Goal: Navigation & Orientation: Find specific page/section

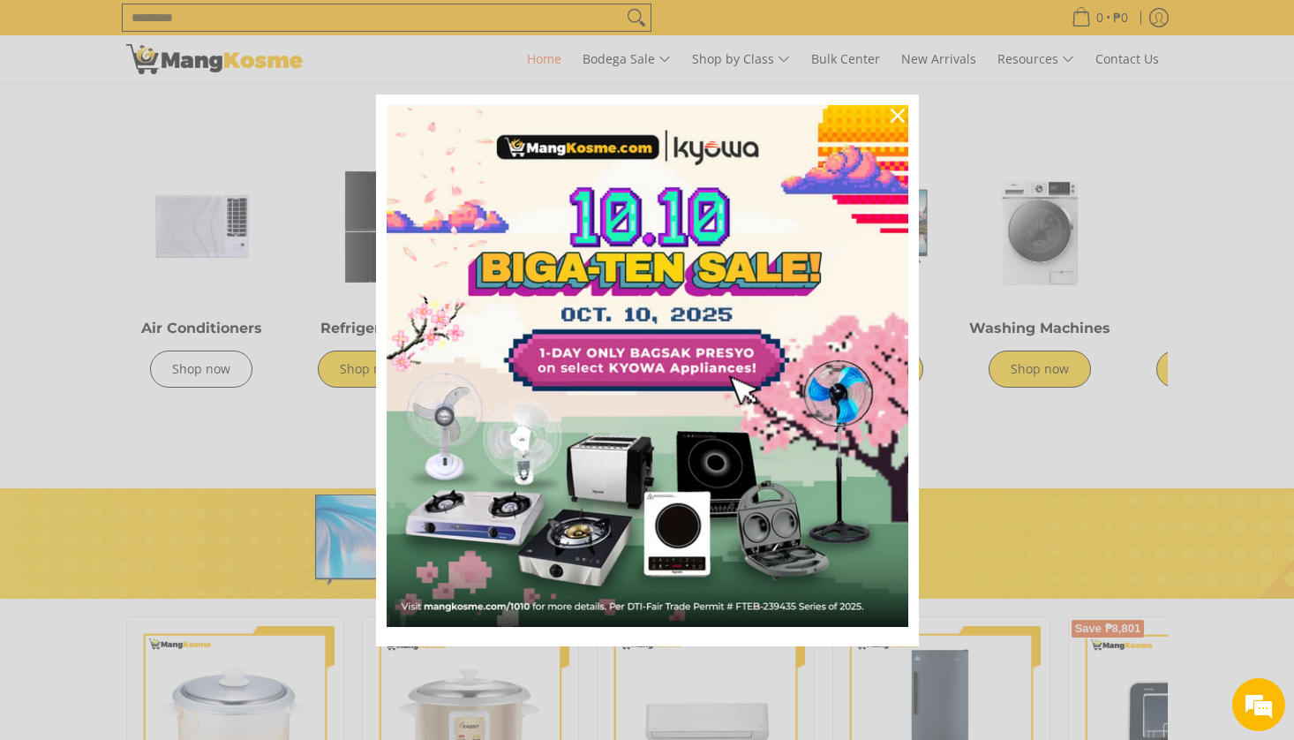
scroll to position [0, 702]
click at [904, 119] on icon "close icon" at bounding box center [898, 116] width 14 height 14
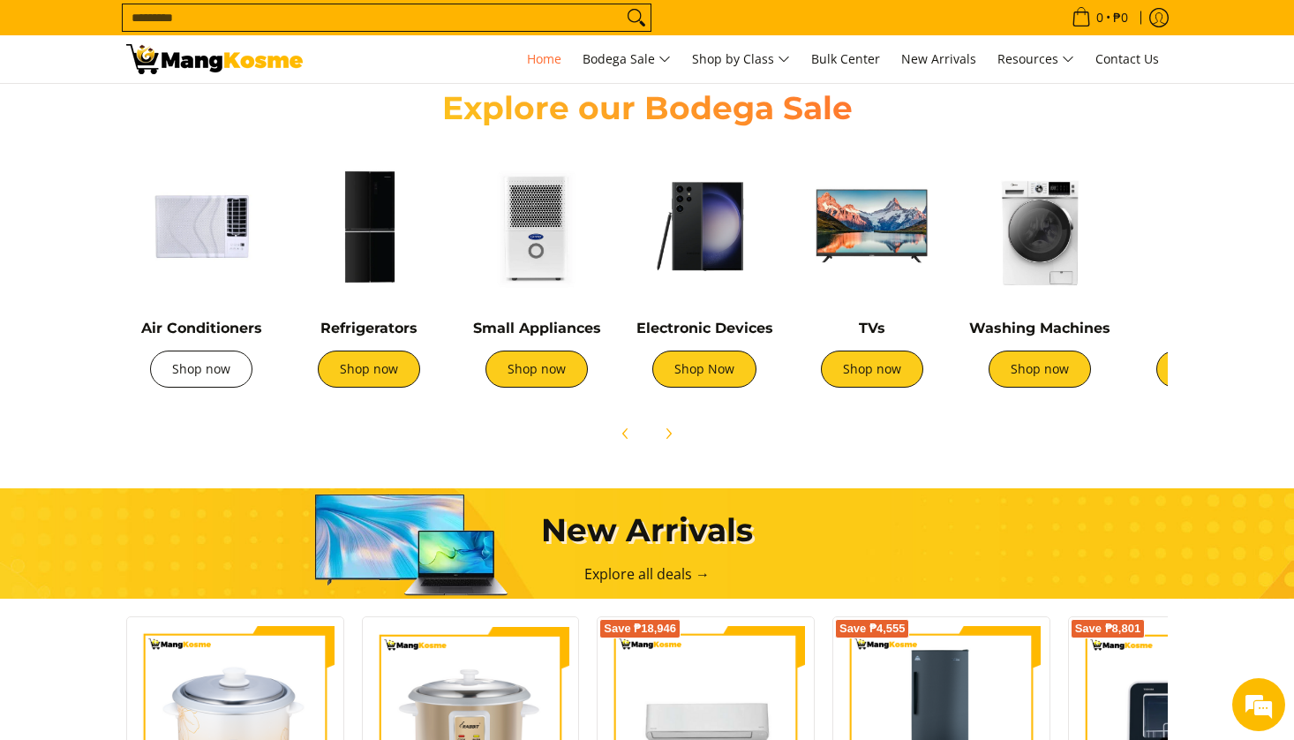
click at [209, 369] on link "Shop now" at bounding box center [201, 368] width 102 height 37
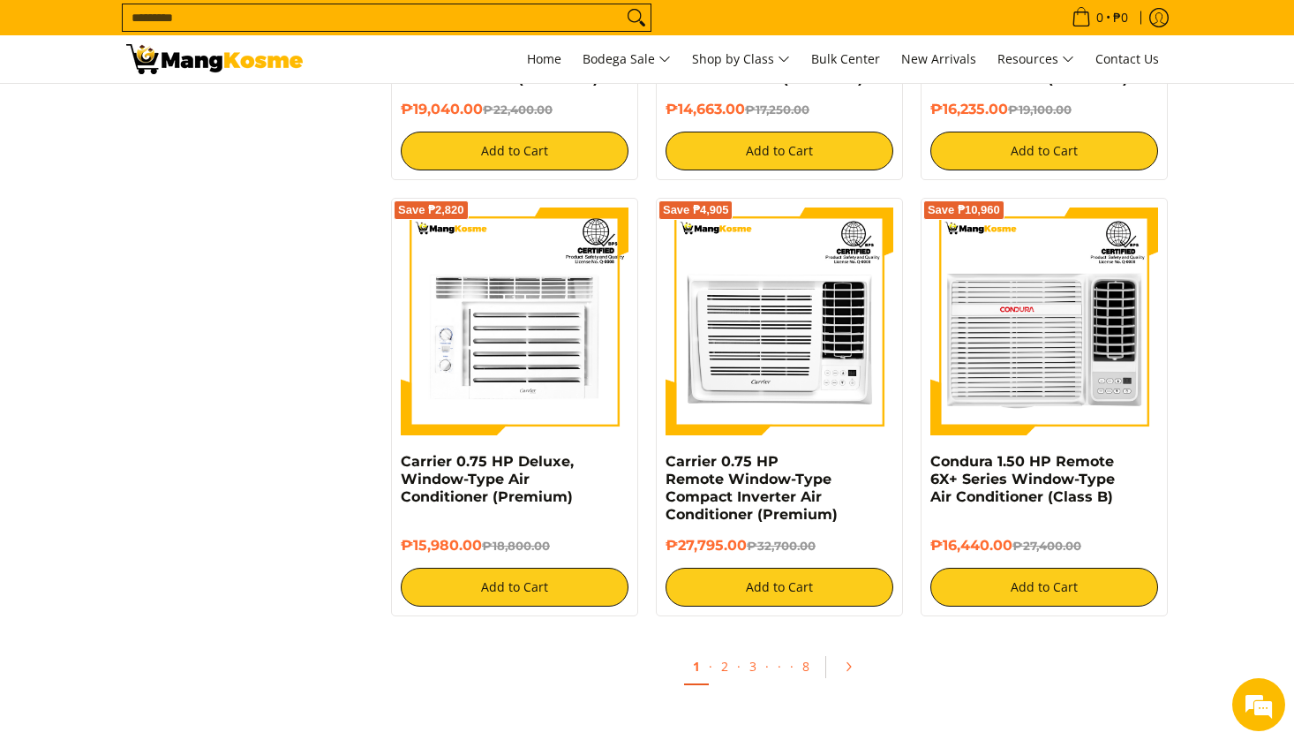
scroll to position [3354, 0]
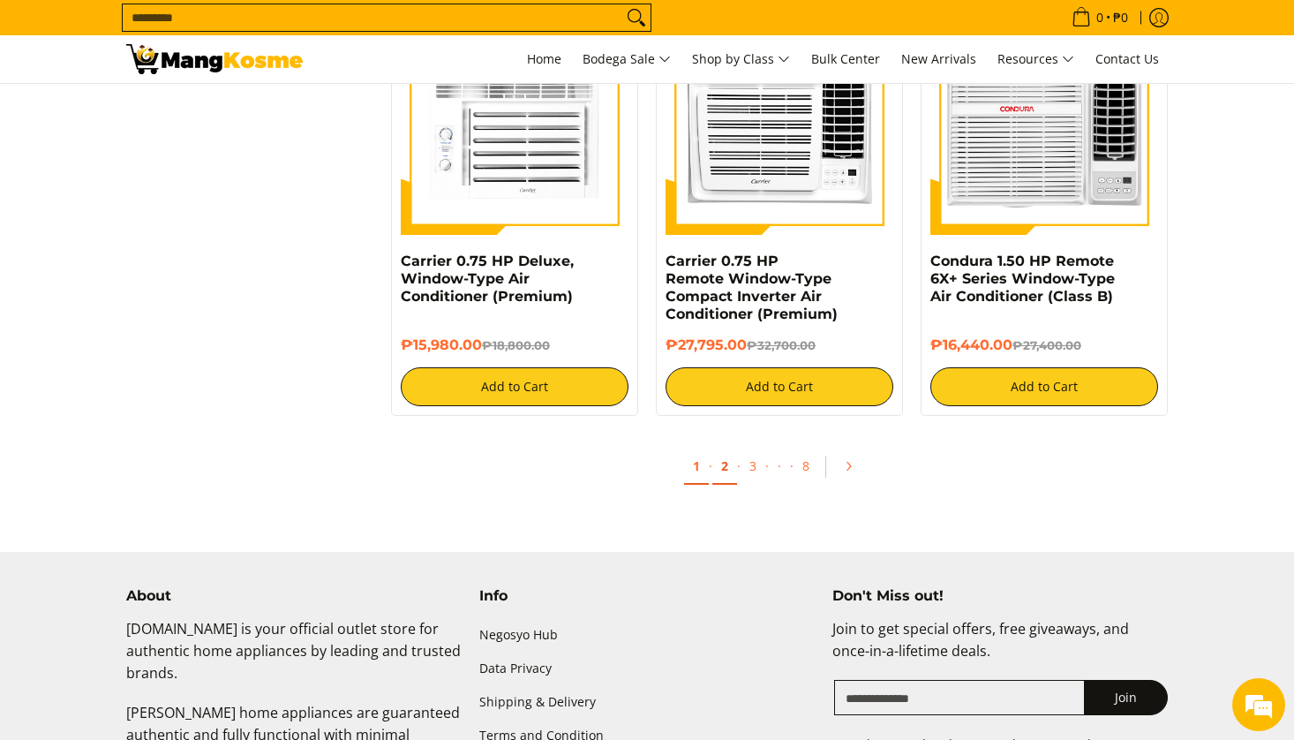
click at [722, 468] on link "2" at bounding box center [724, 466] width 25 height 36
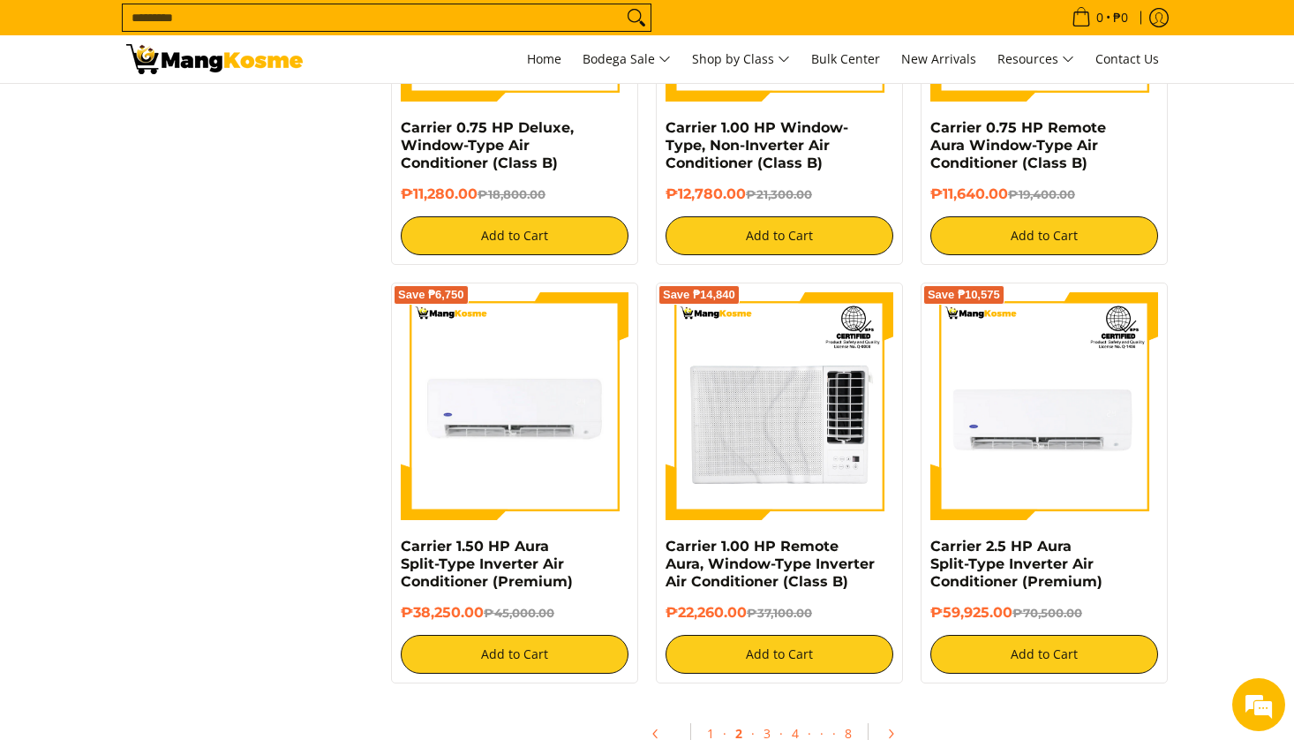
scroll to position [3354, 0]
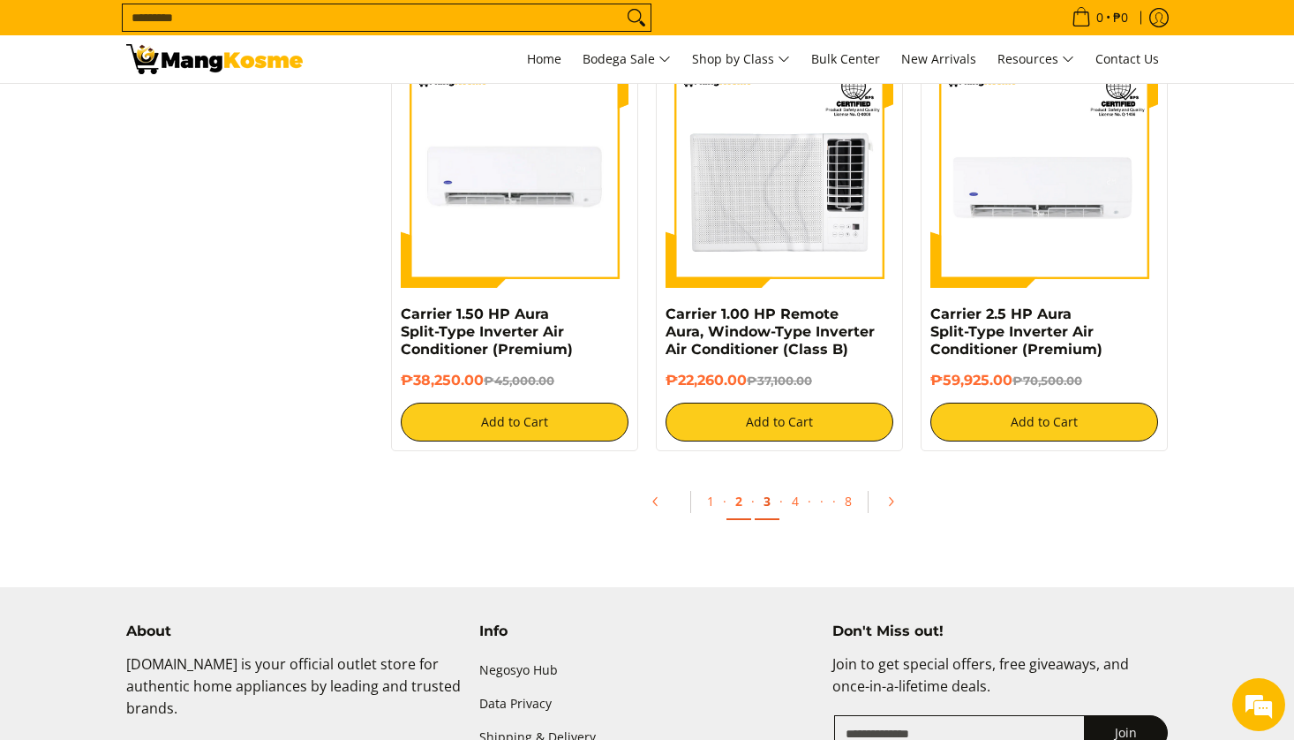
click at [771, 506] on link "3" at bounding box center [767, 502] width 25 height 36
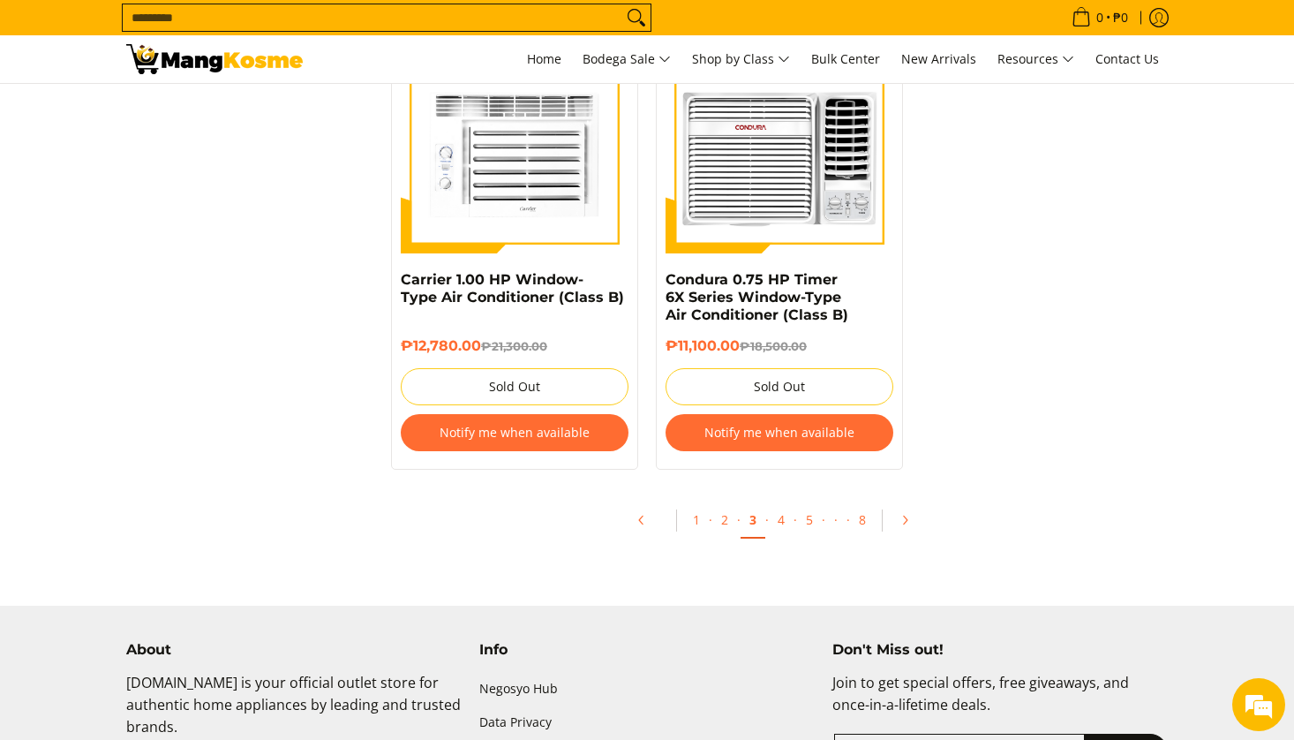
scroll to position [3796, 0]
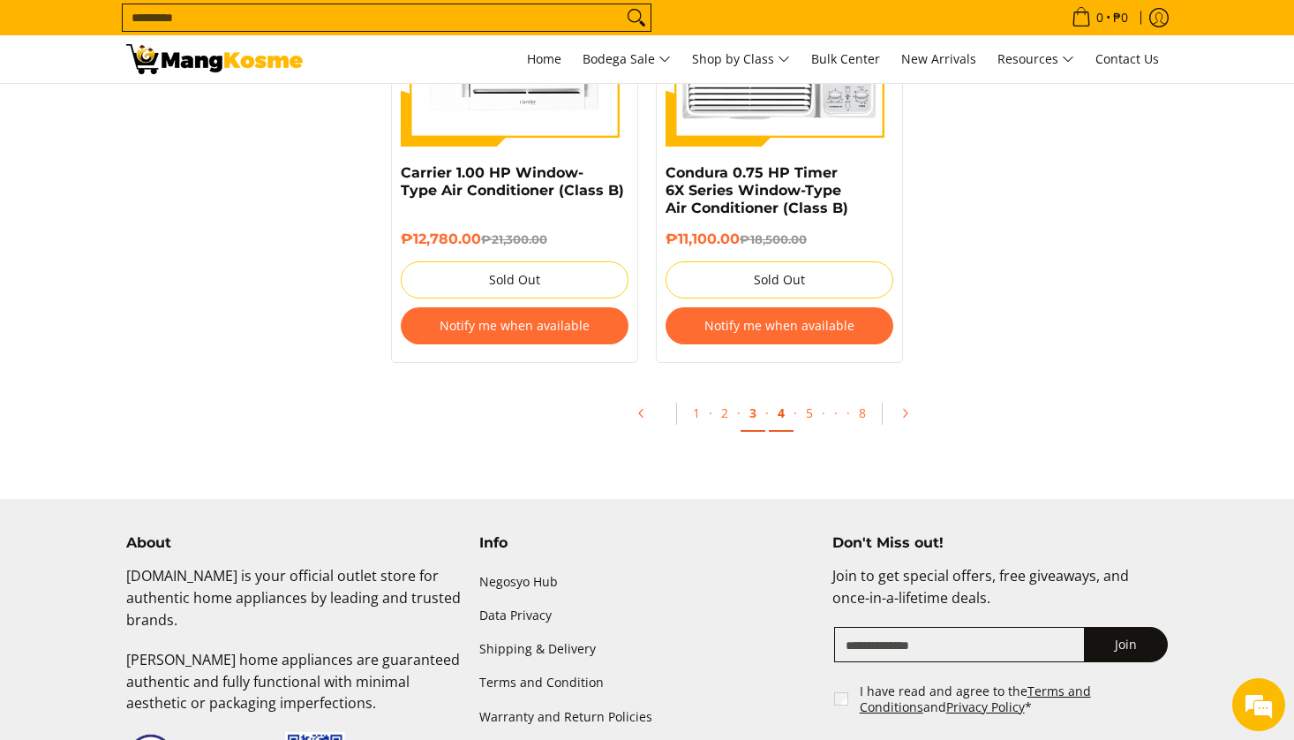
click at [790, 402] on link "4" at bounding box center [781, 413] width 25 height 36
